Goal: Task Accomplishment & Management: Use online tool/utility

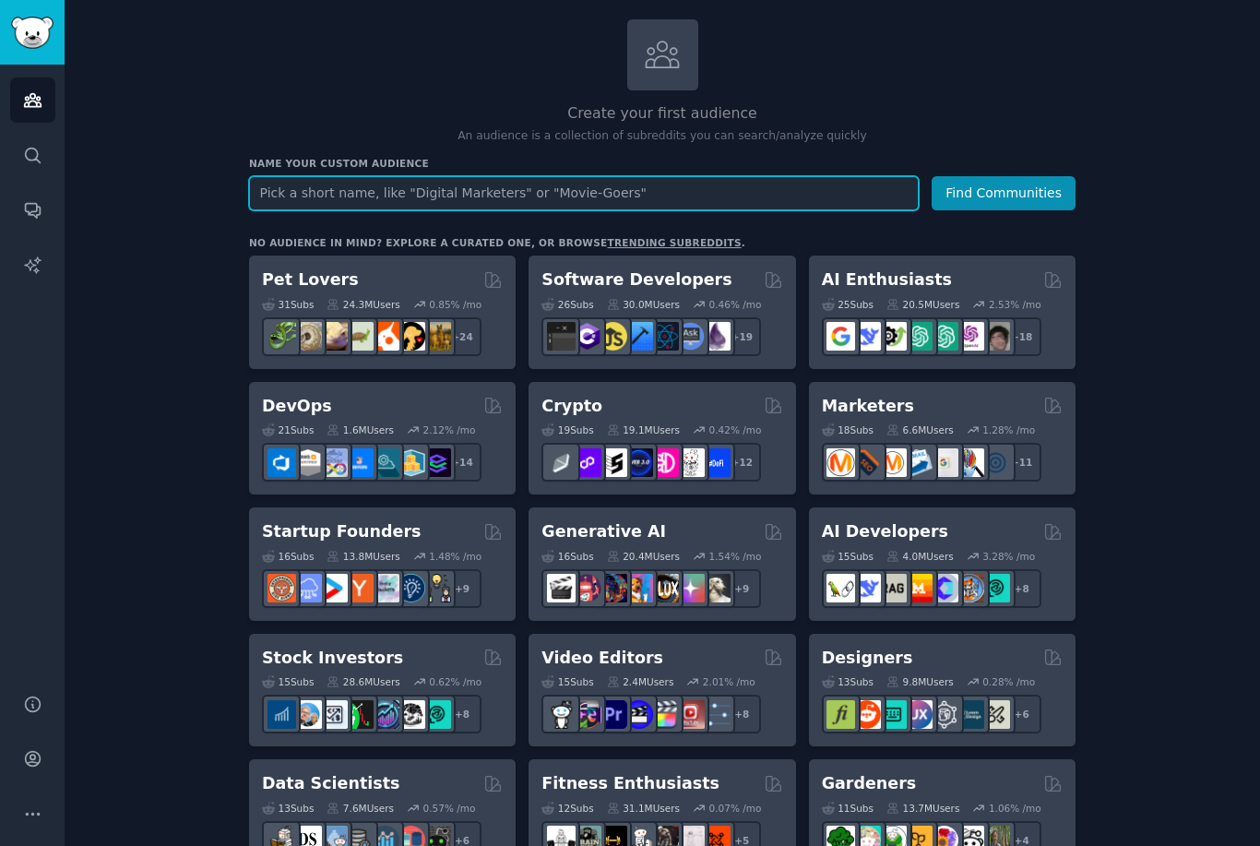
scroll to position [103, 0]
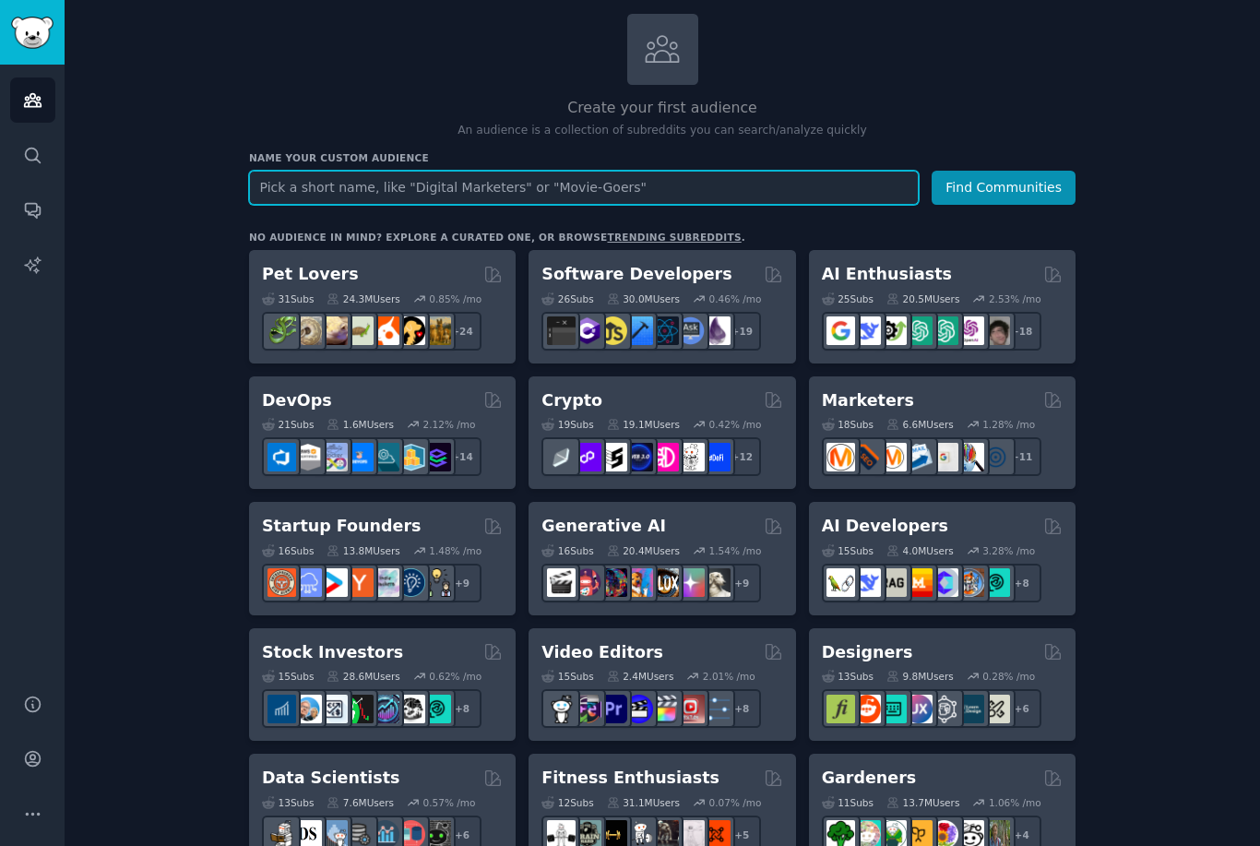
click at [739, 187] on input "text" at bounding box center [584, 188] width 670 height 34
type input "Interactive"
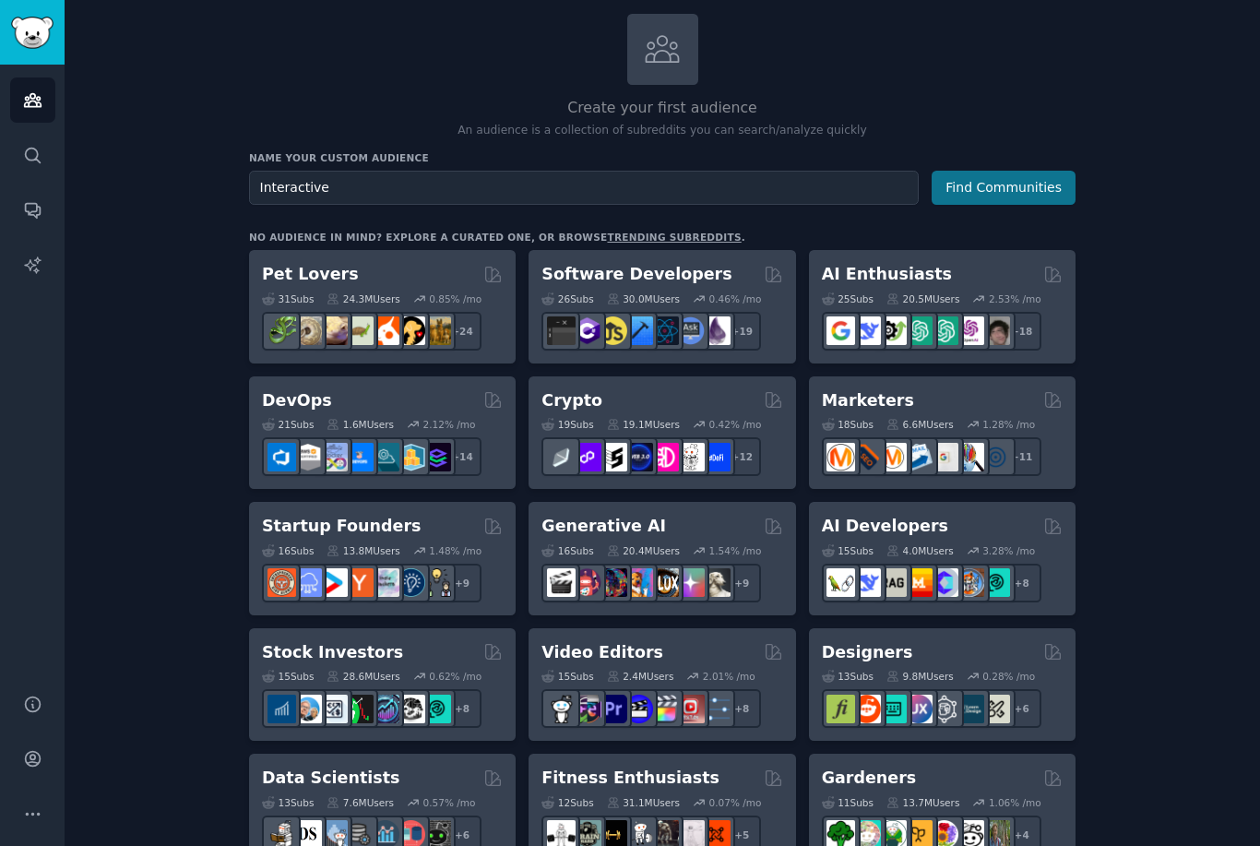
click at [1024, 194] on button "Find Communities" at bounding box center [1004, 188] width 144 height 34
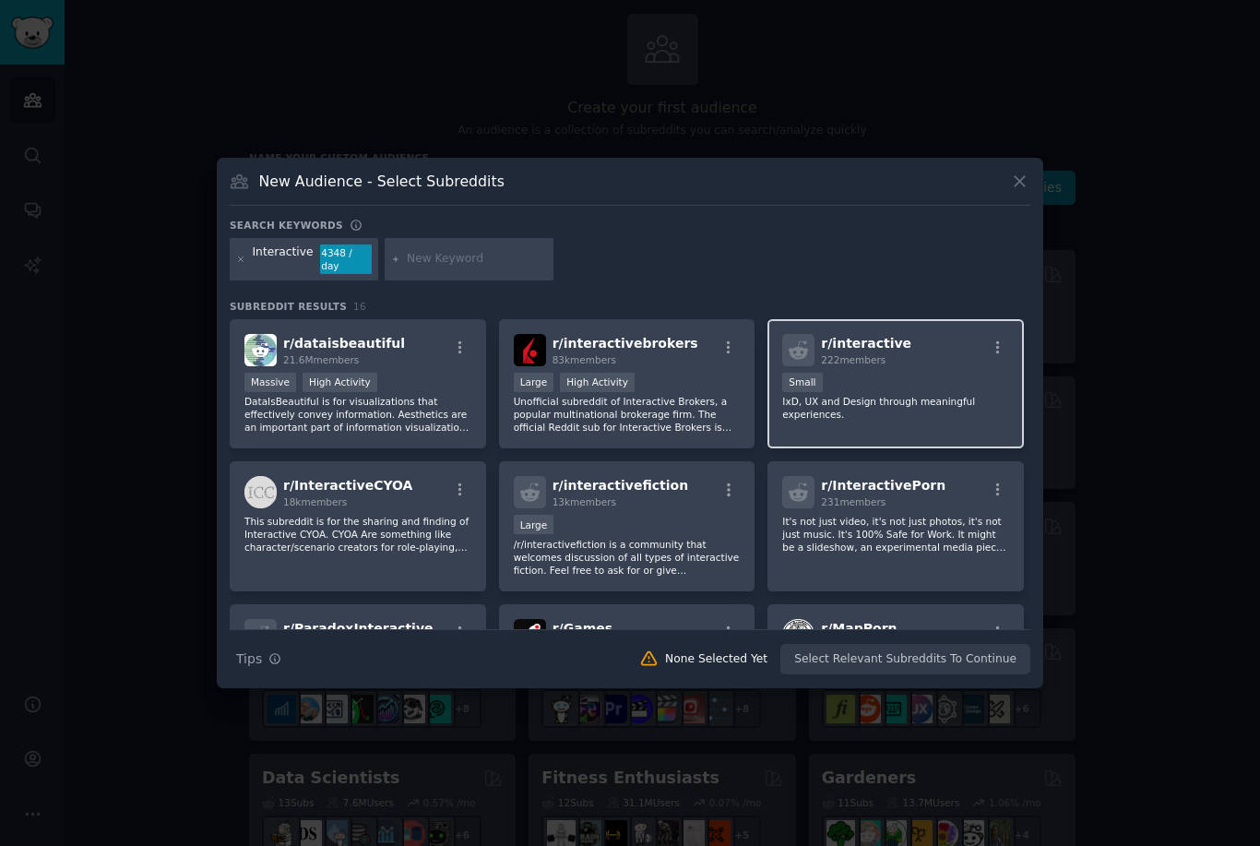
click at [898, 421] on p "IxD, UX and Design through meaningful experiences." at bounding box center [895, 408] width 227 height 26
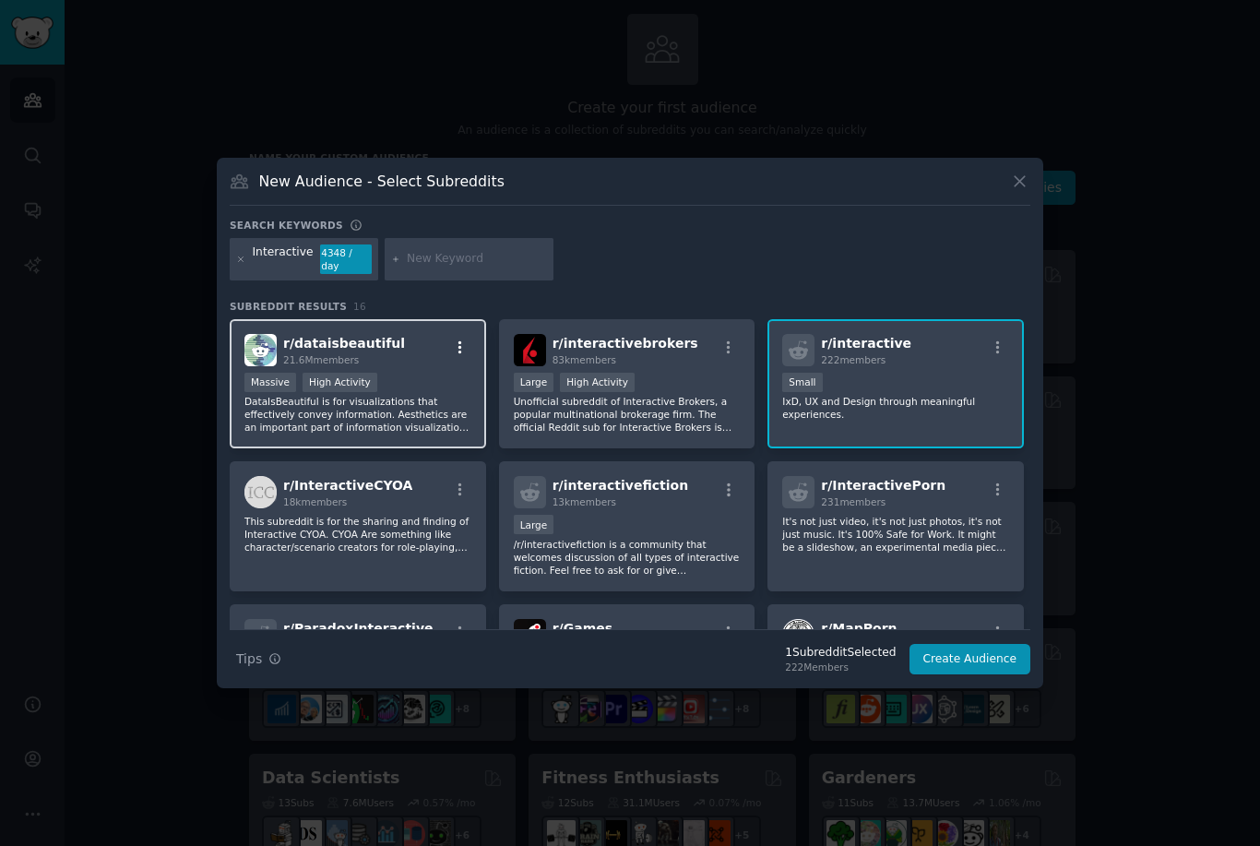
click at [460, 353] on icon "button" at bounding box center [460, 346] width 4 height 13
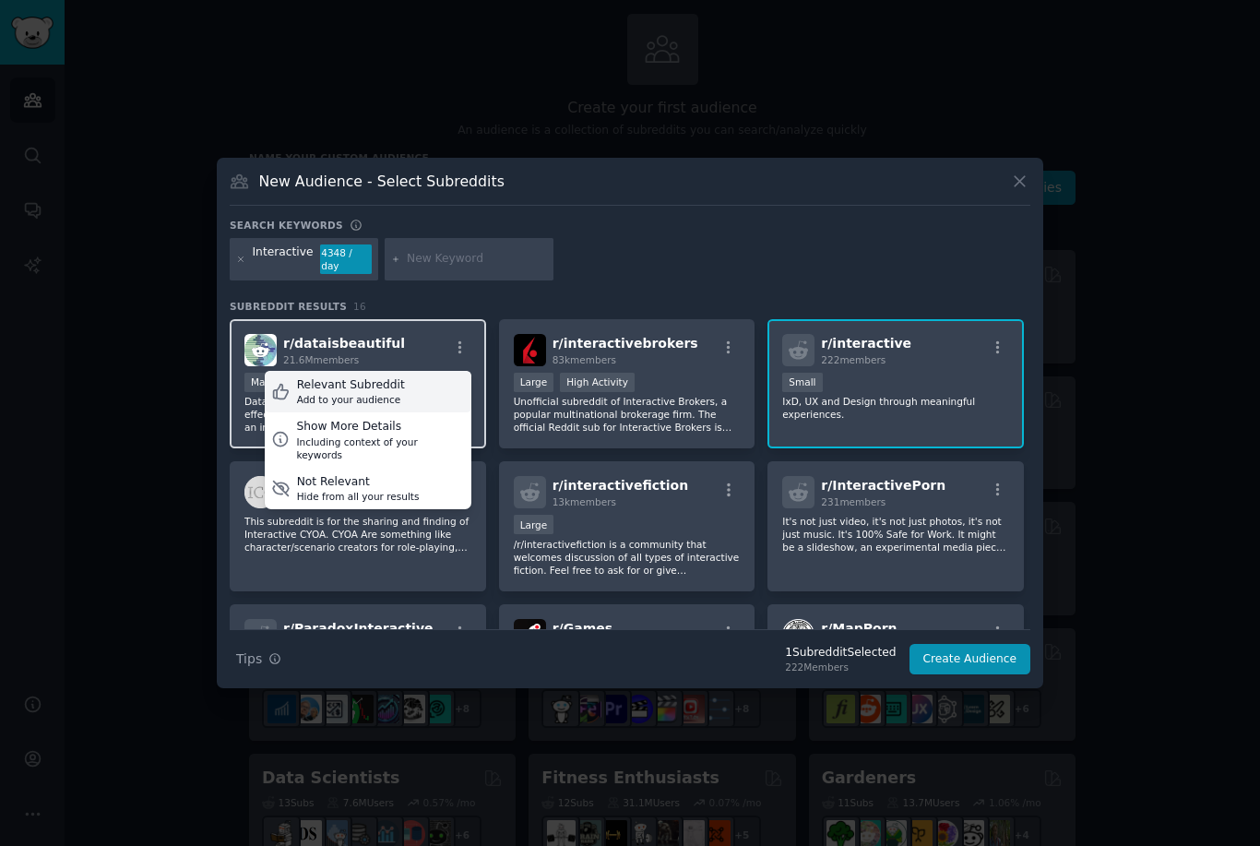
click at [385, 406] on div "Add to your audience" at bounding box center [351, 399] width 108 height 13
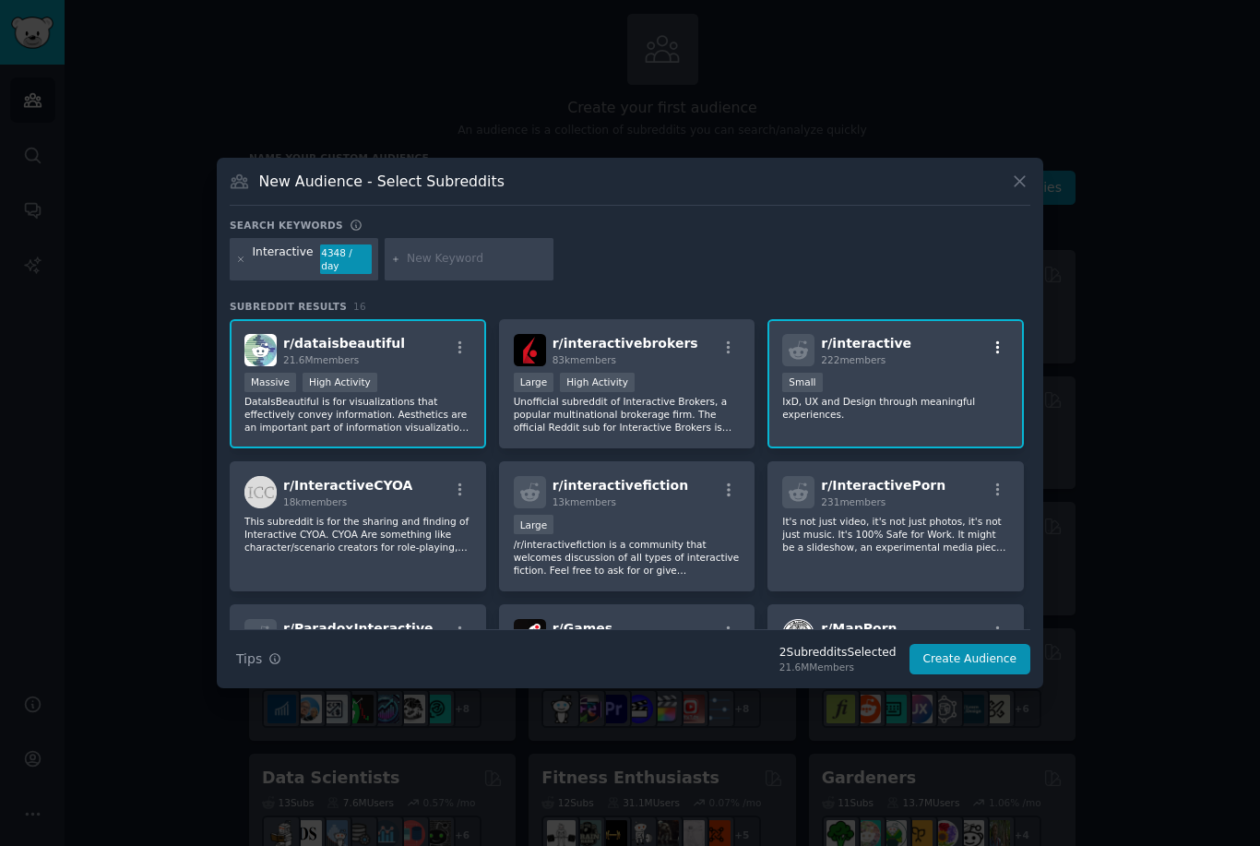
click at [1002, 356] on icon "button" at bounding box center [998, 347] width 17 height 17
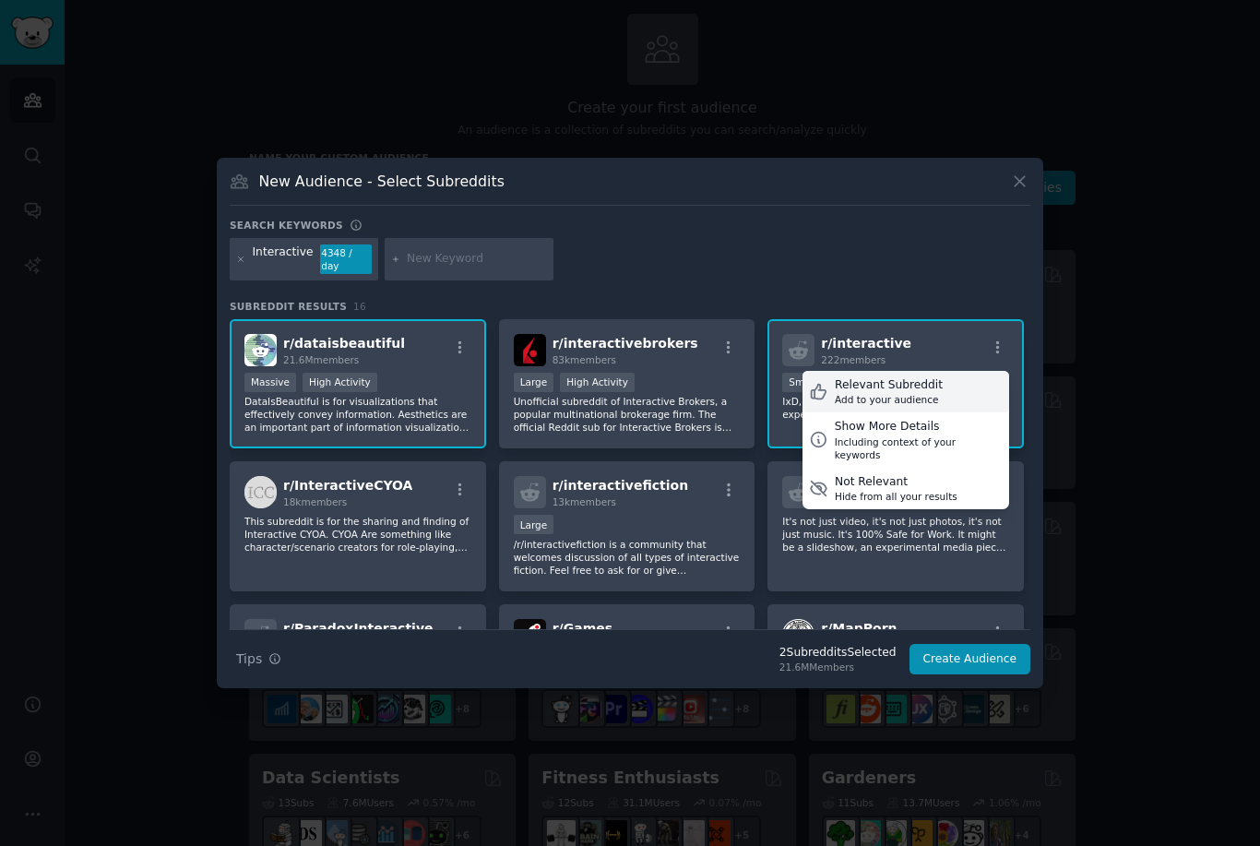
click at [885, 406] on div "Add to your audience" at bounding box center [889, 399] width 108 height 13
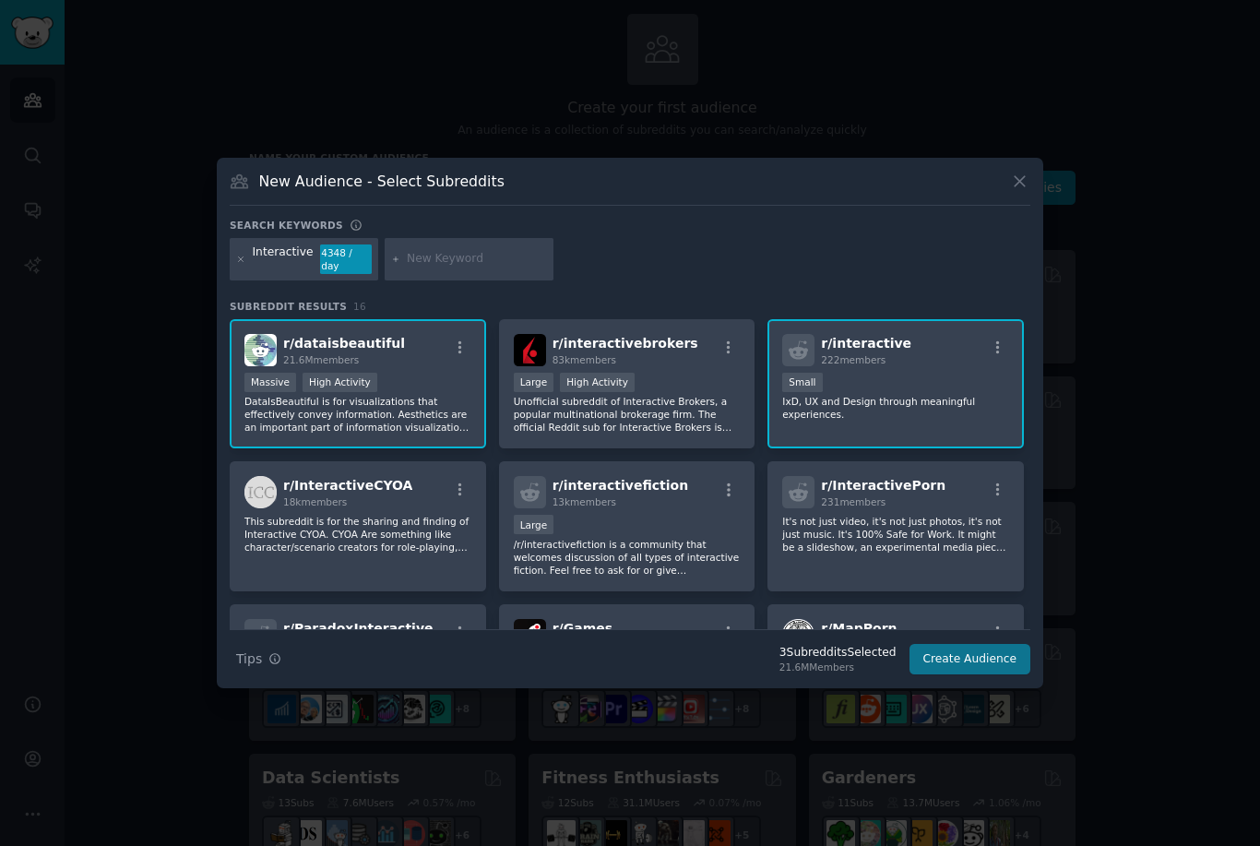
click at [962, 675] on button "Create Audience" at bounding box center [970, 659] width 122 height 31
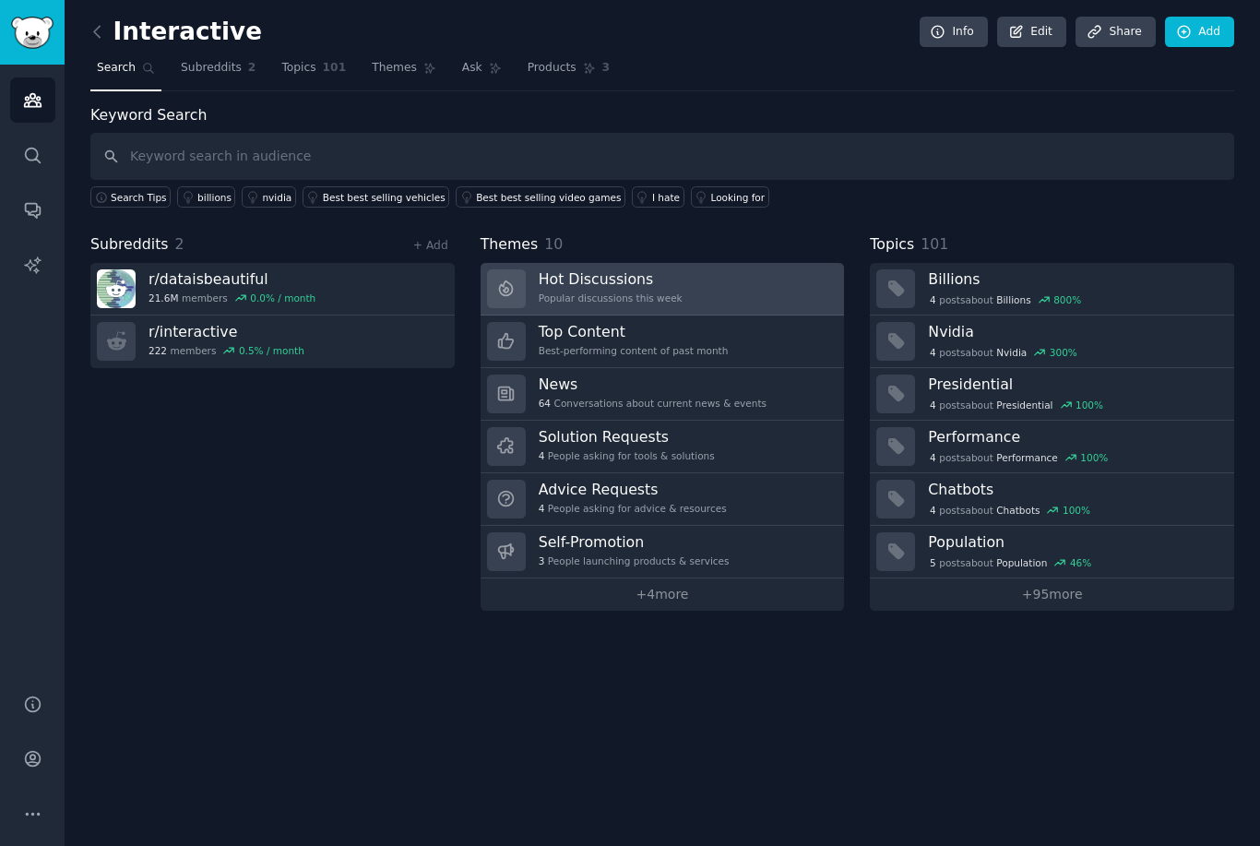
click at [718, 288] on link "Hot Discussions Popular discussions this week" at bounding box center [663, 289] width 364 height 53
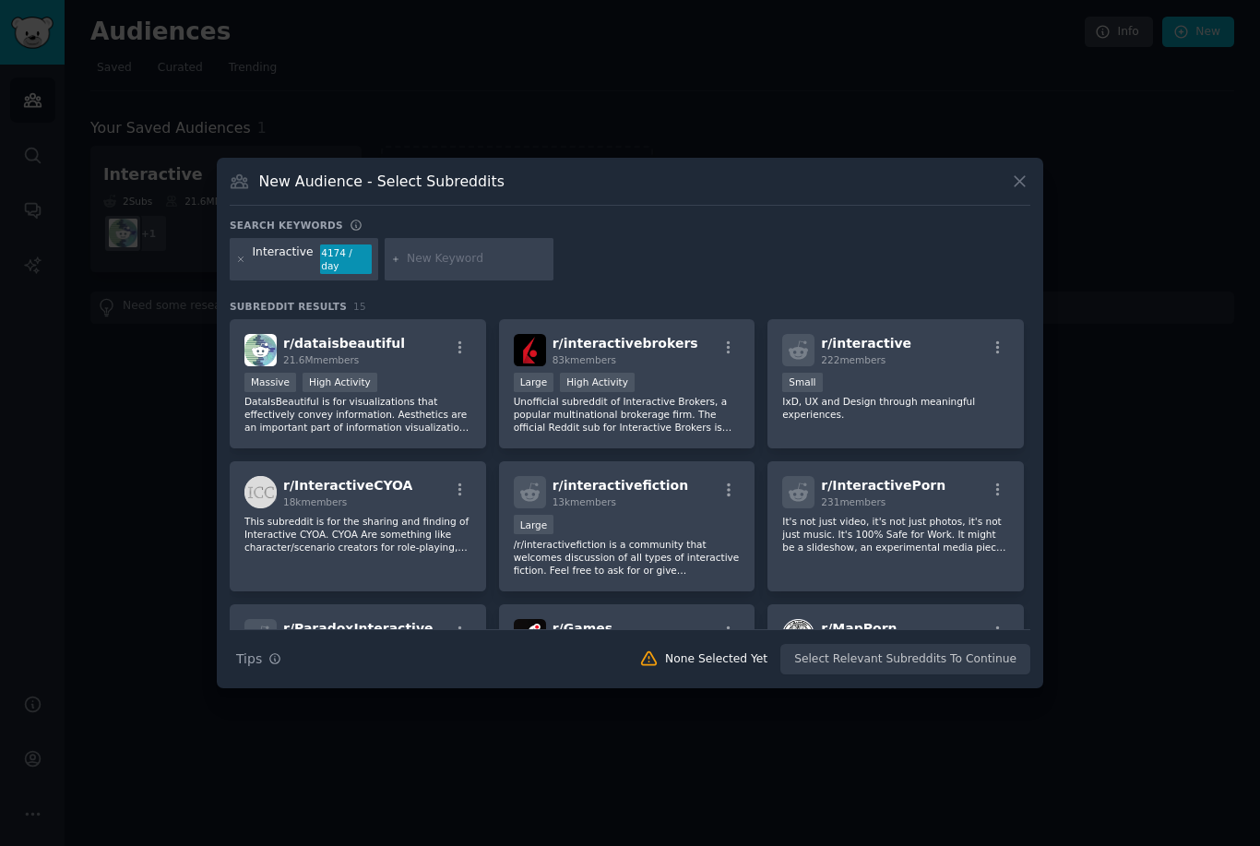
click at [448, 267] on input "text" at bounding box center [477, 259] width 140 height 17
type input "Broadcast"
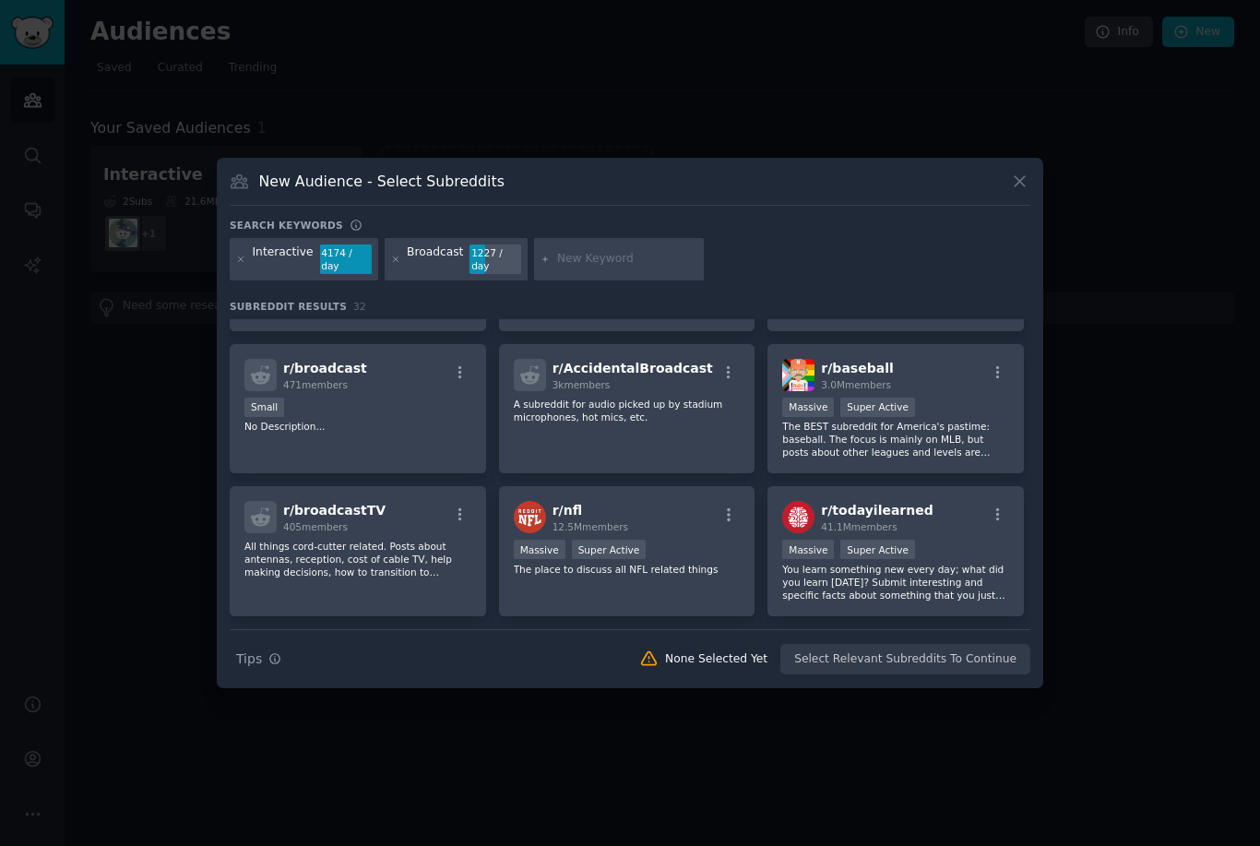
scroll to position [544, 0]
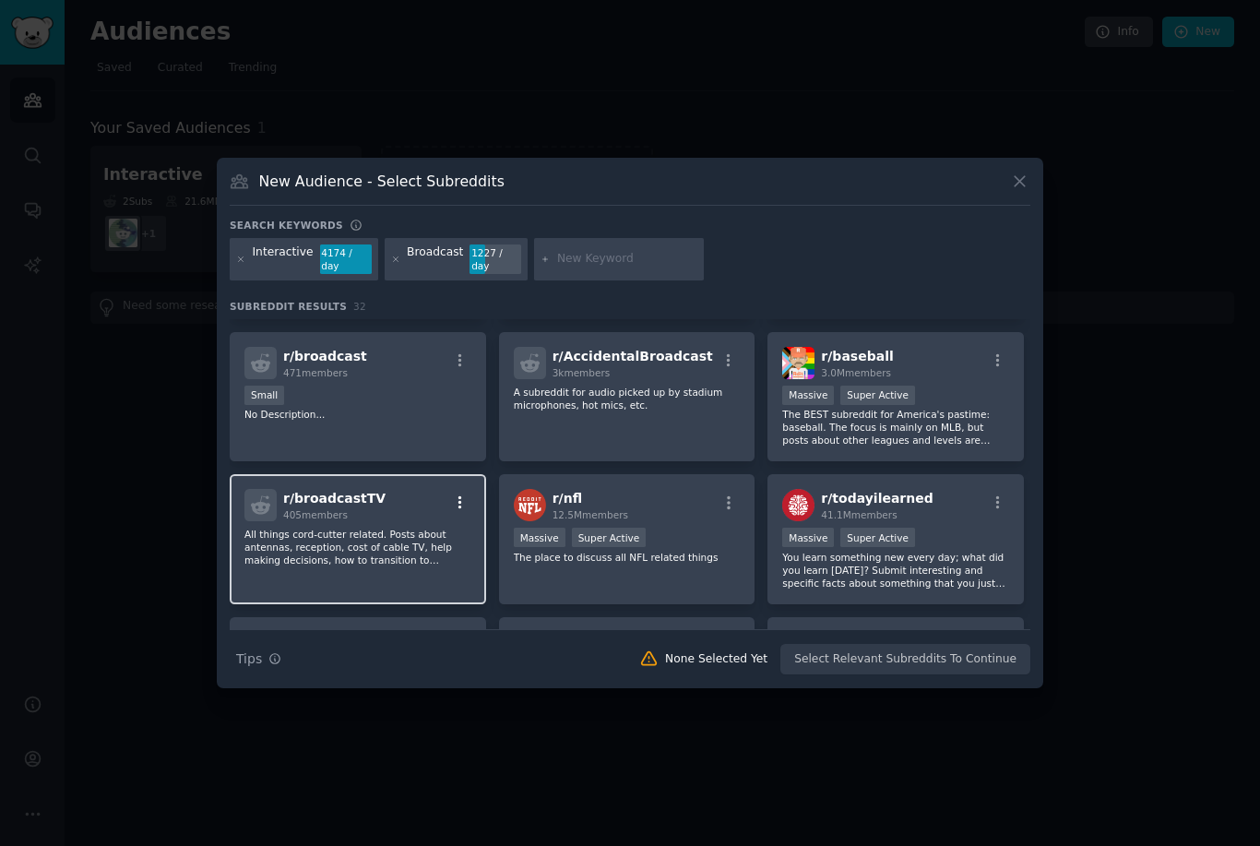
click at [460, 511] on icon "button" at bounding box center [460, 502] width 17 height 17
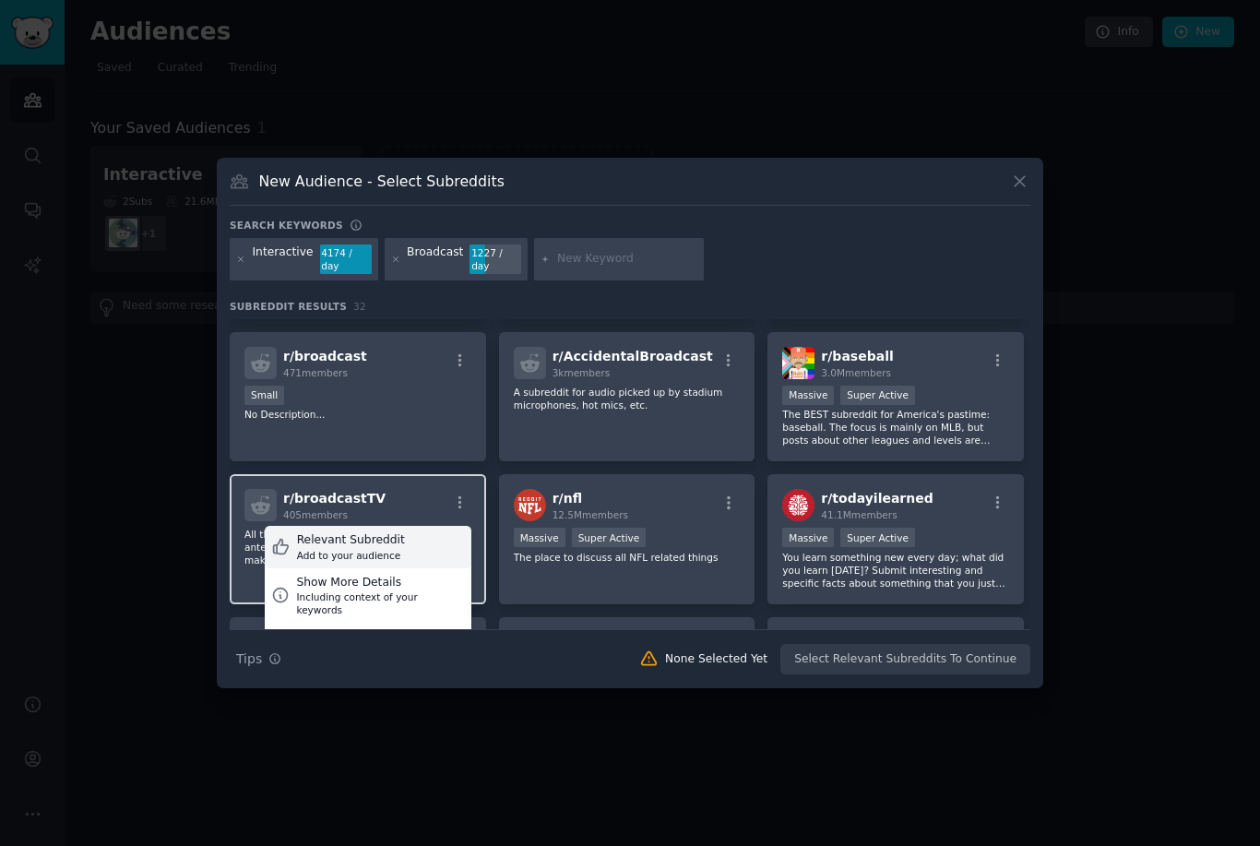
click at [386, 562] on div "Add to your audience" at bounding box center [351, 555] width 108 height 13
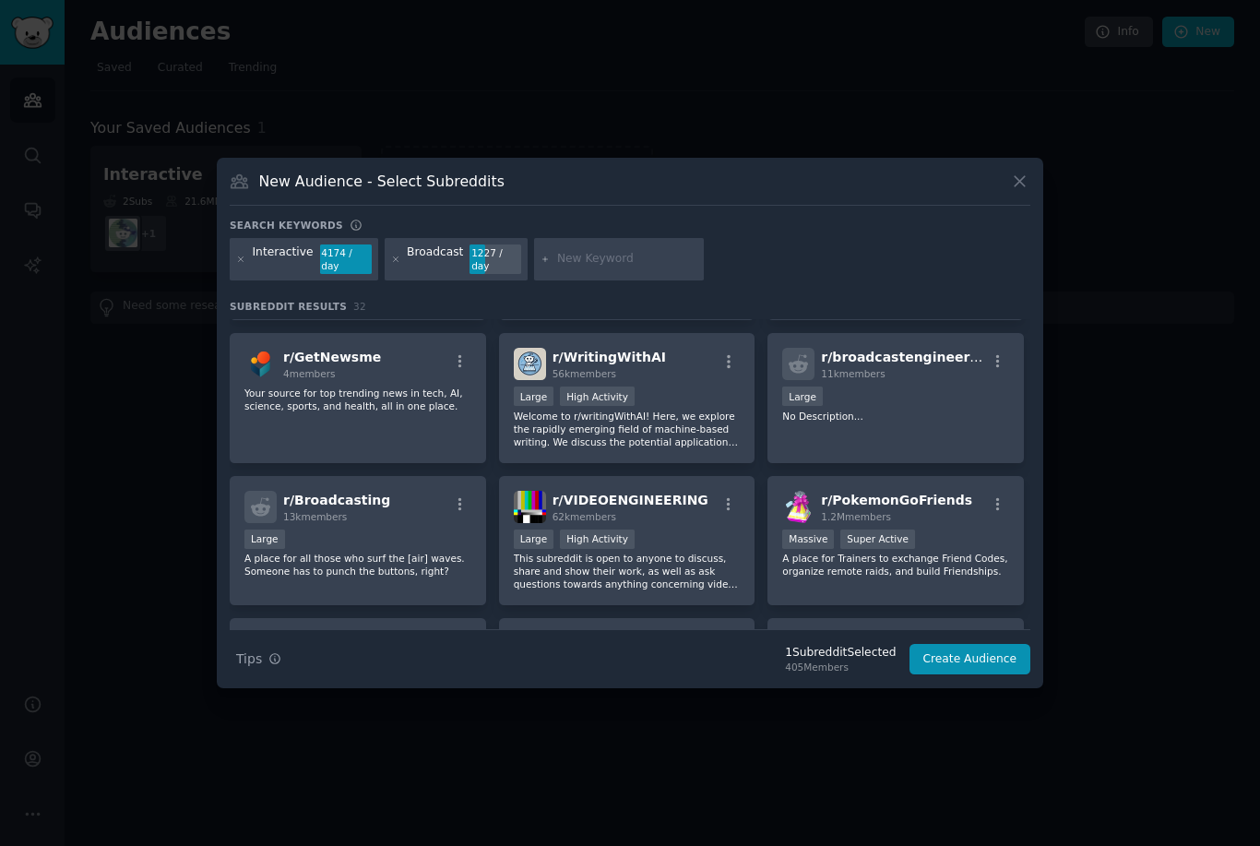
scroll to position [980, 0]
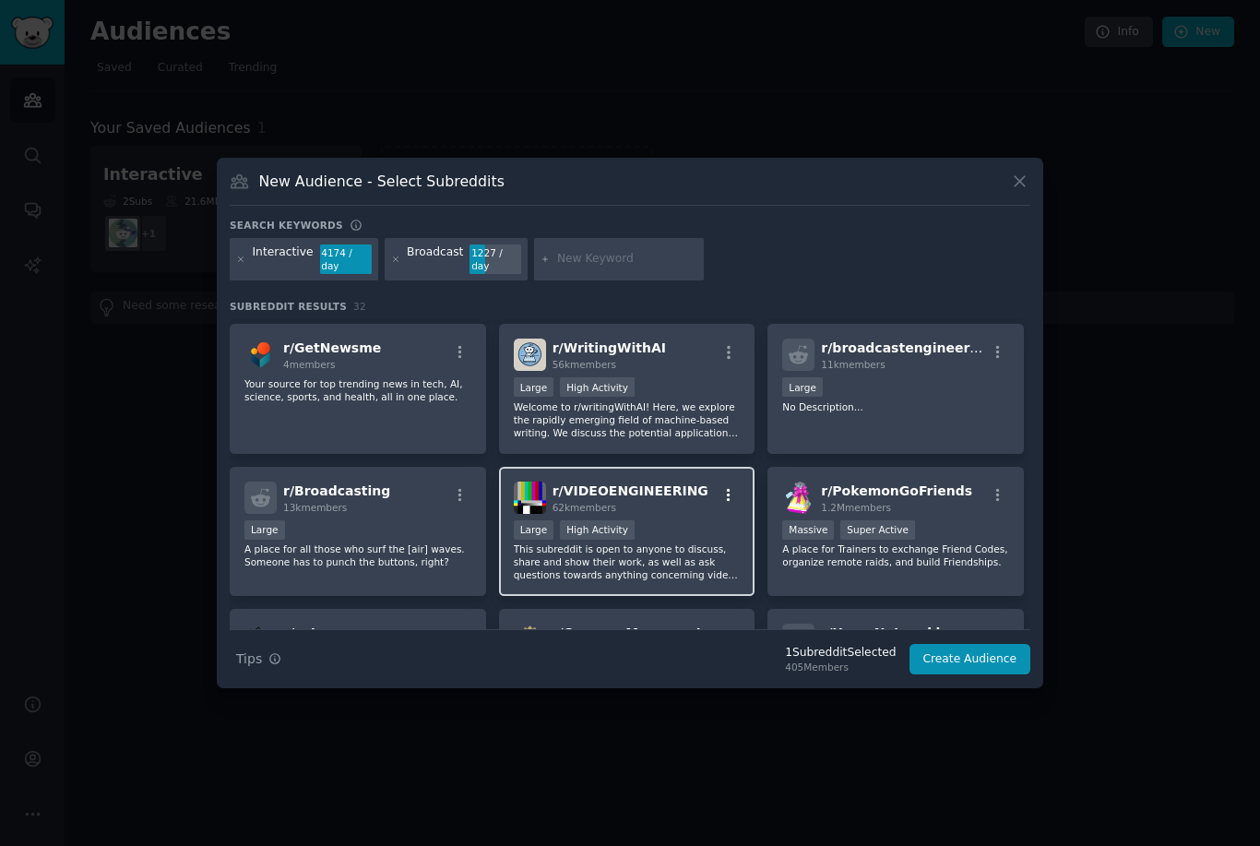
click at [732, 504] on icon "button" at bounding box center [728, 495] width 17 height 17
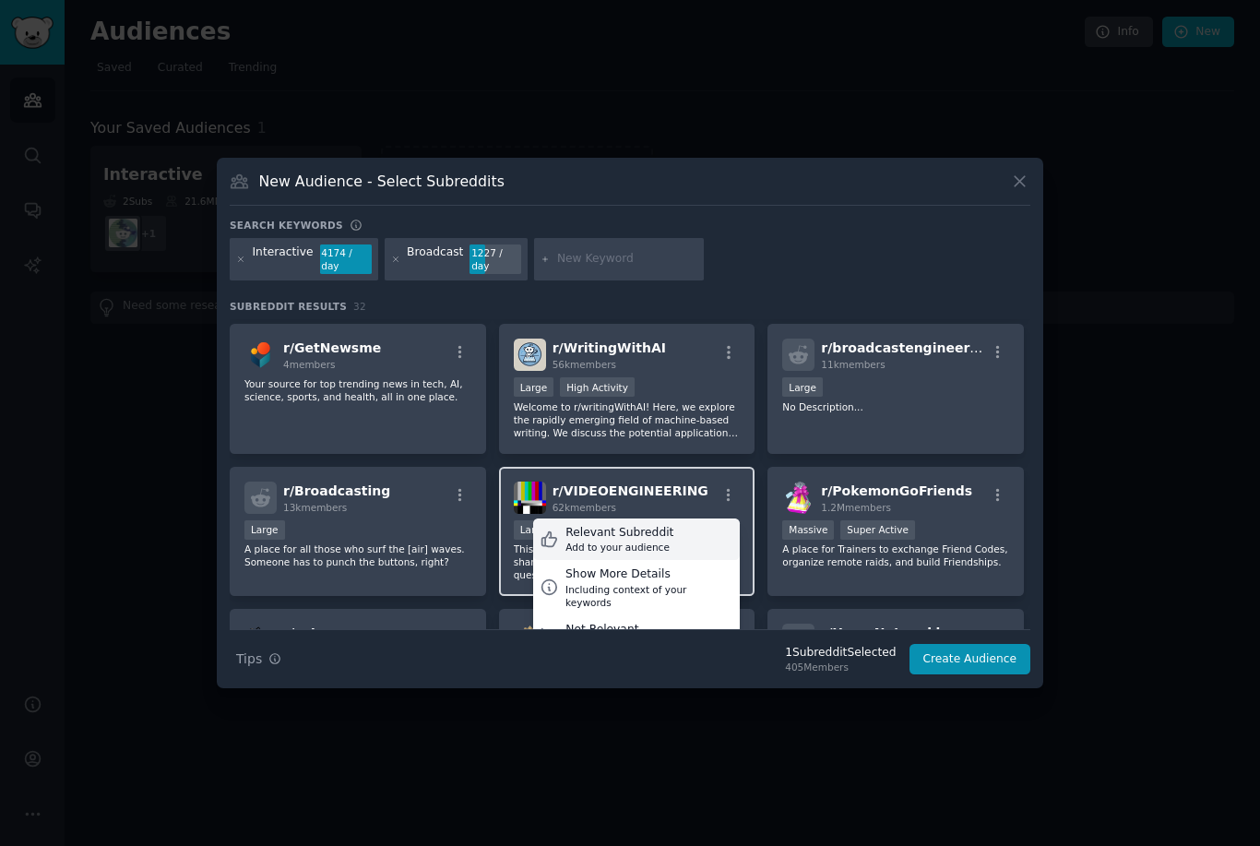
click at [690, 561] on div "Relevant Subreddit Add to your audience" at bounding box center [636, 539] width 207 height 42
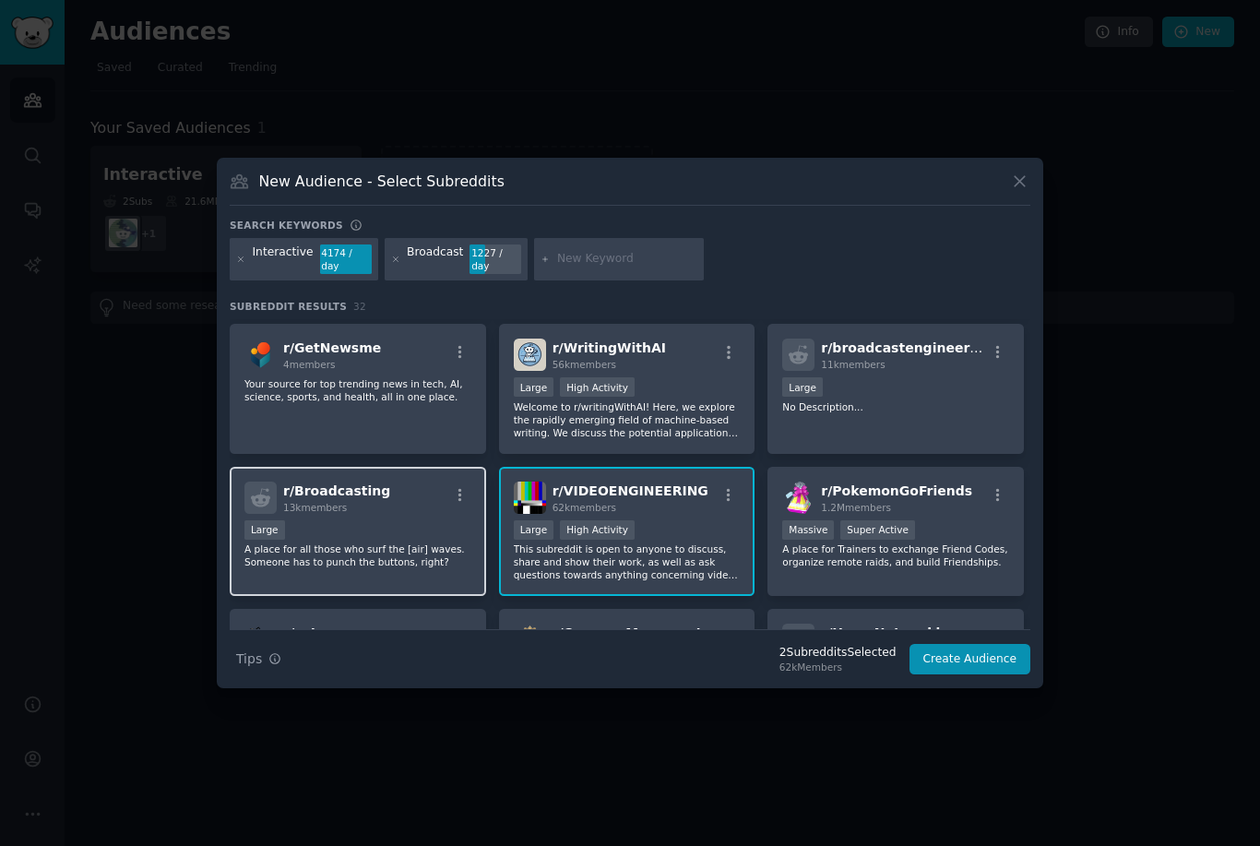
click at [474, 512] on div "r/ Broadcasting 13k members Large A place for all those who surf the [air] wave…" at bounding box center [358, 532] width 256 height 130
click at [452, 504] on icon "button" at bounding box center [460, 495] width 17 height 17
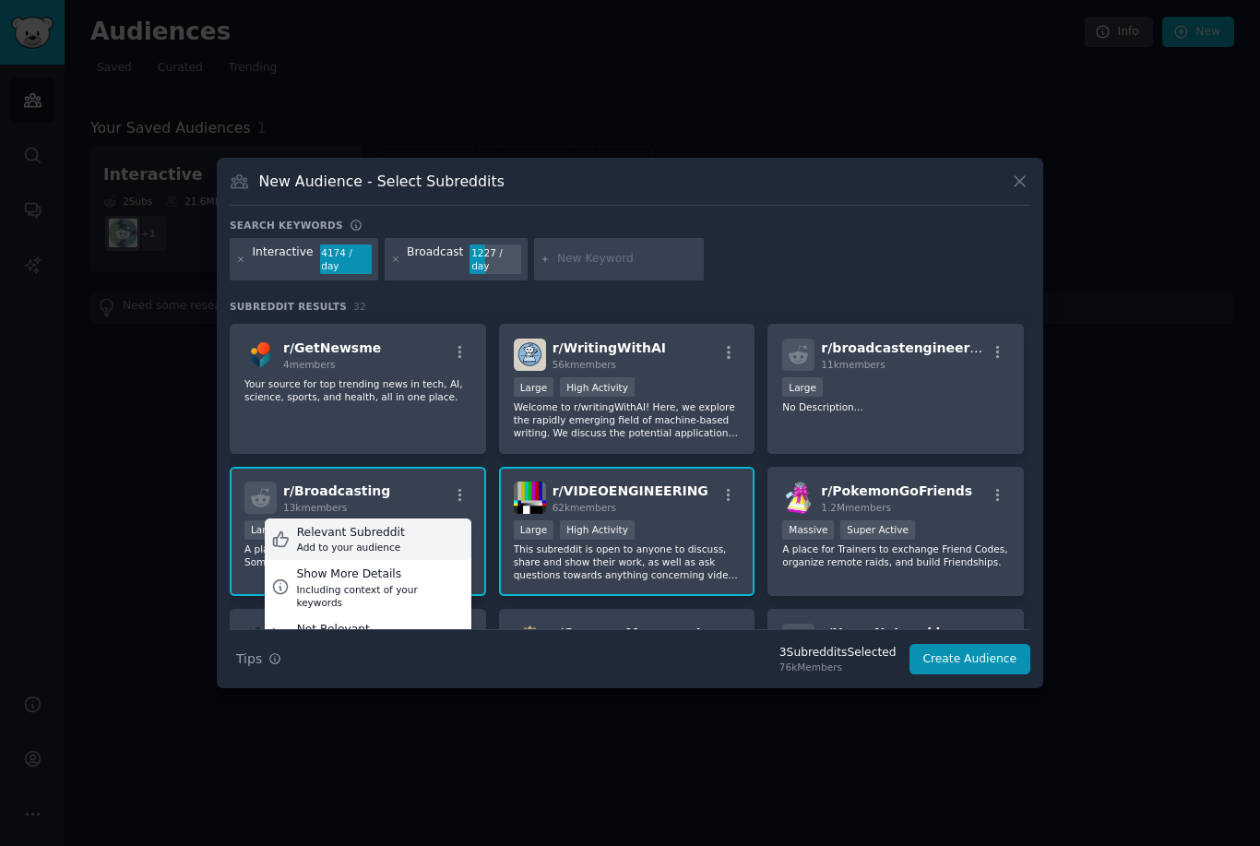
click at [420, 561] on div "Relevant Subreddit Add to your audience" at bounding box center [368, 539] width 207 height 42
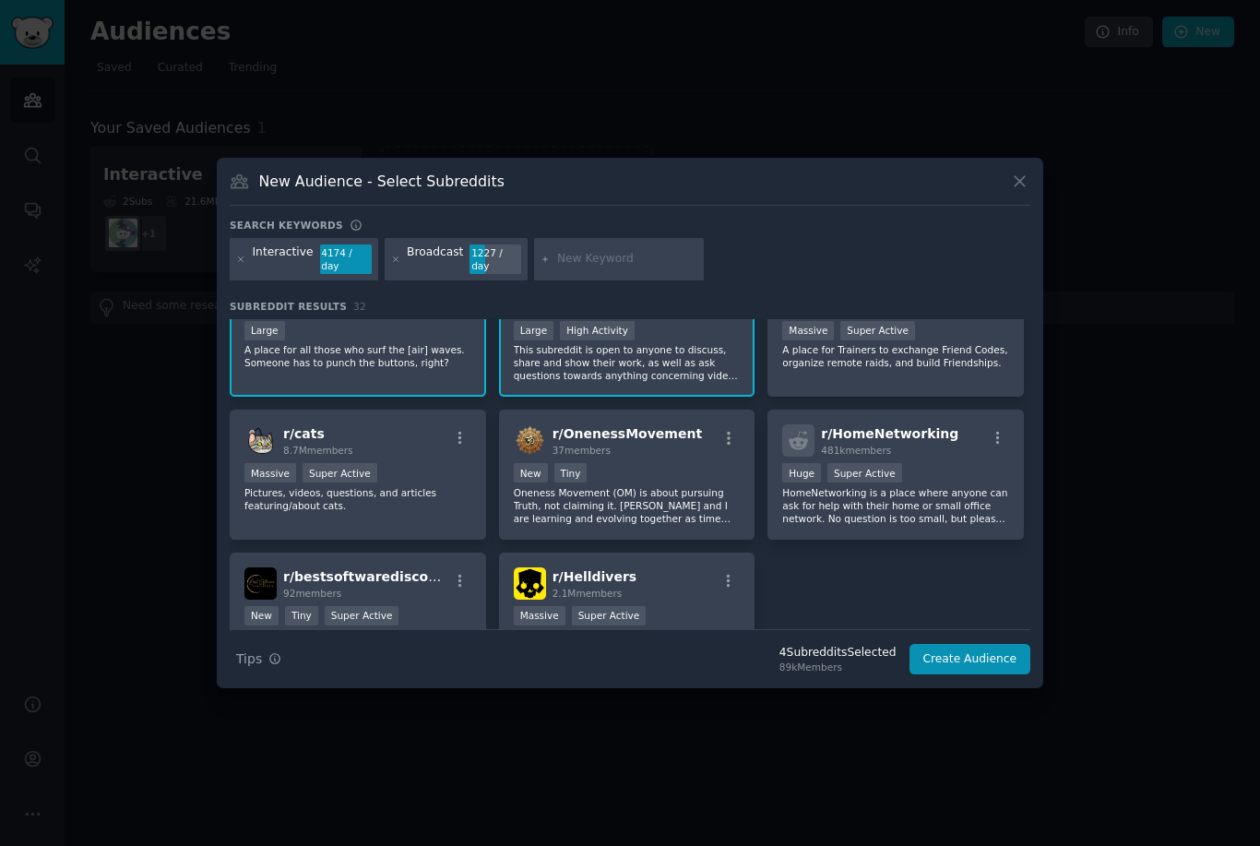
scroll to position [1184, 0]
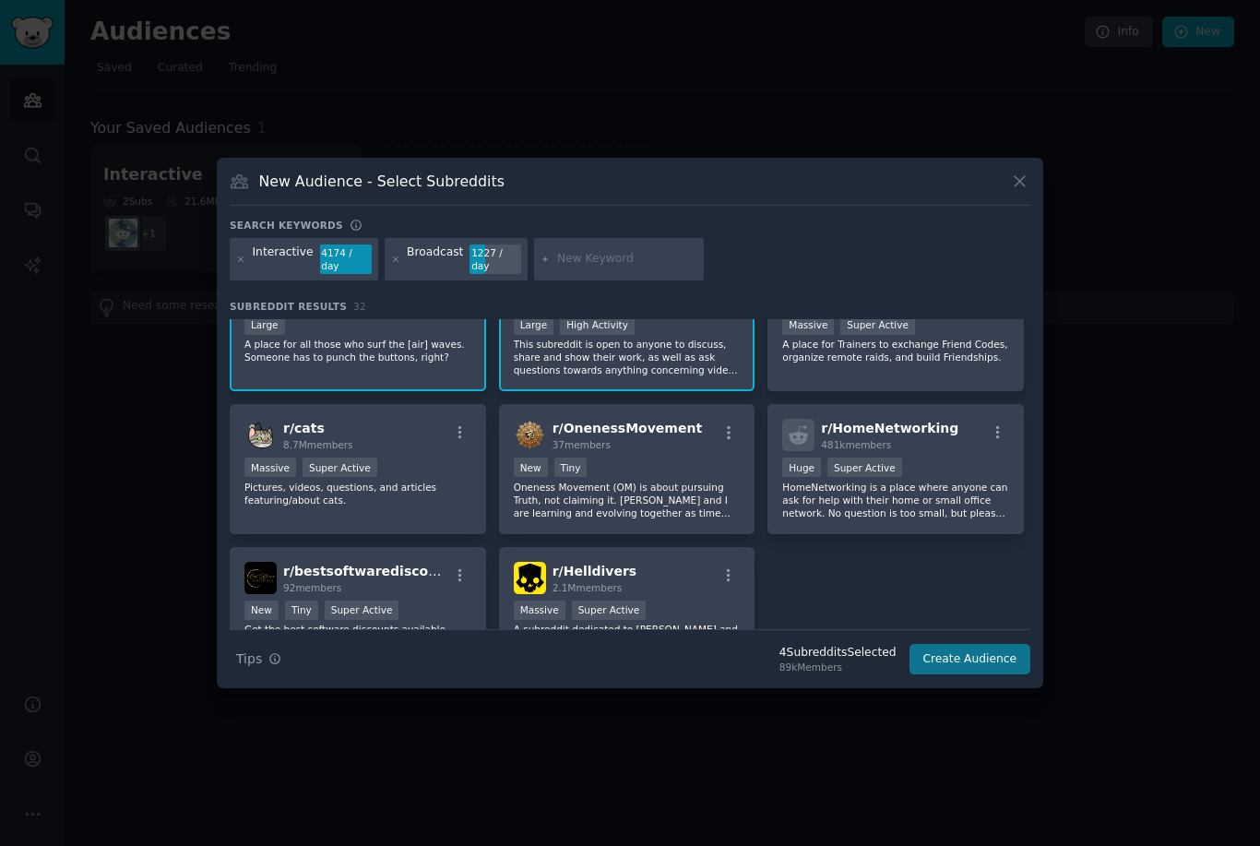
click at [992, 675] on button "Create Audience" at bounding box center [970, 659] width 122 height 31
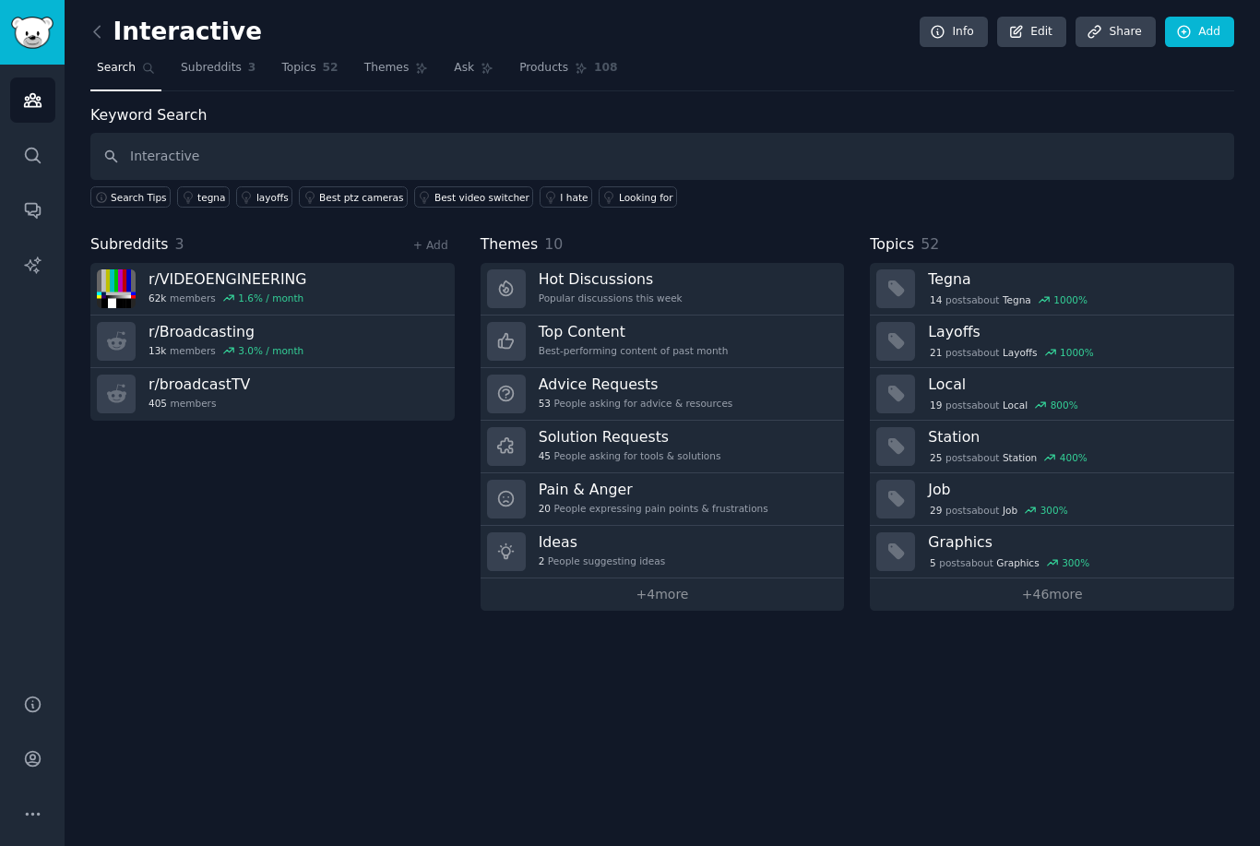
type input "Interactive"
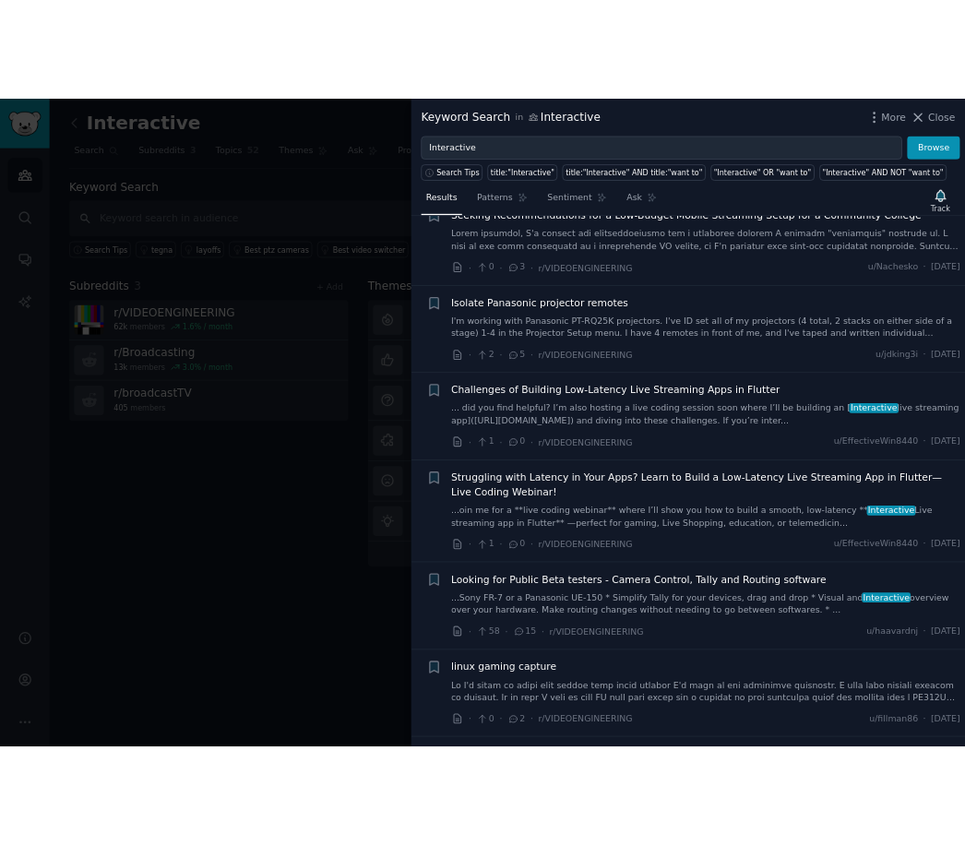
scroll to position [1080, 0]
